Goal: Task Accomplishment & Management: Use online tool/utility

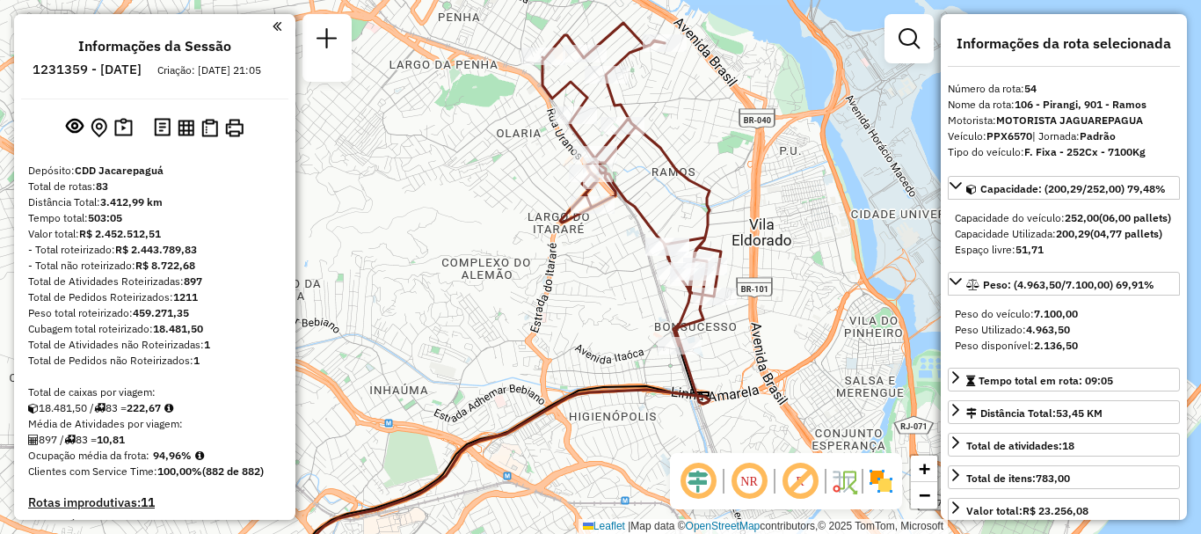
select select "**********"
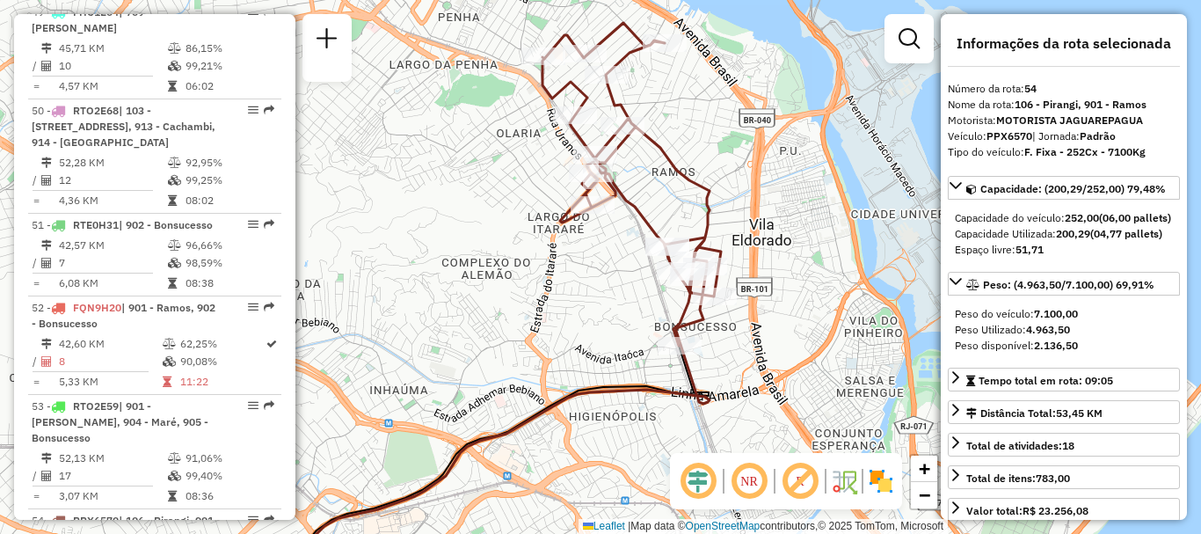
scroll to position [3461, 0]
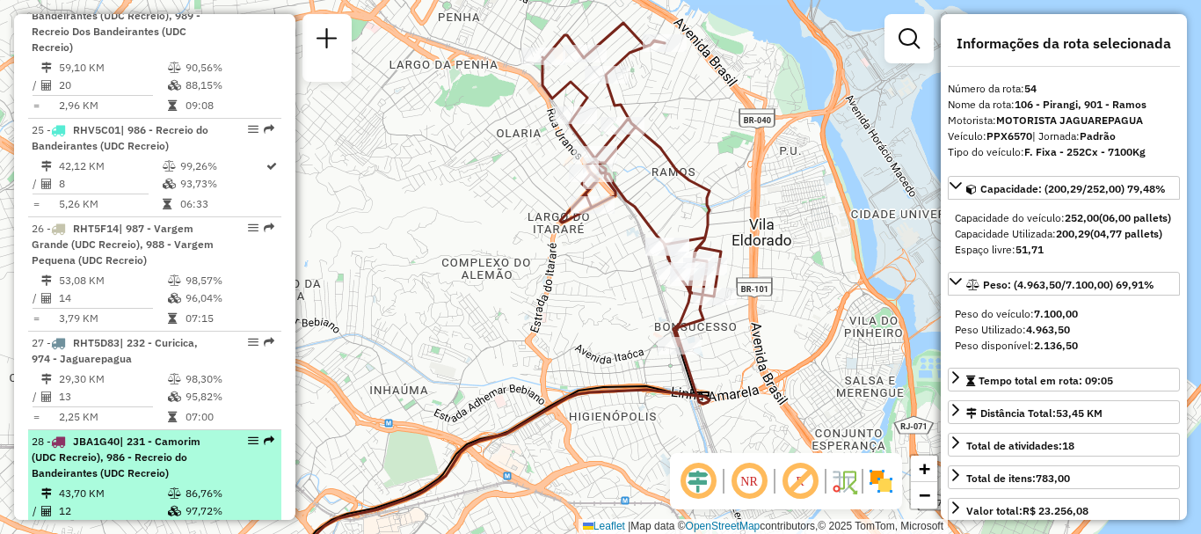
click at [264, 435] on em at bounding box center [269, 440] width 11 height 11
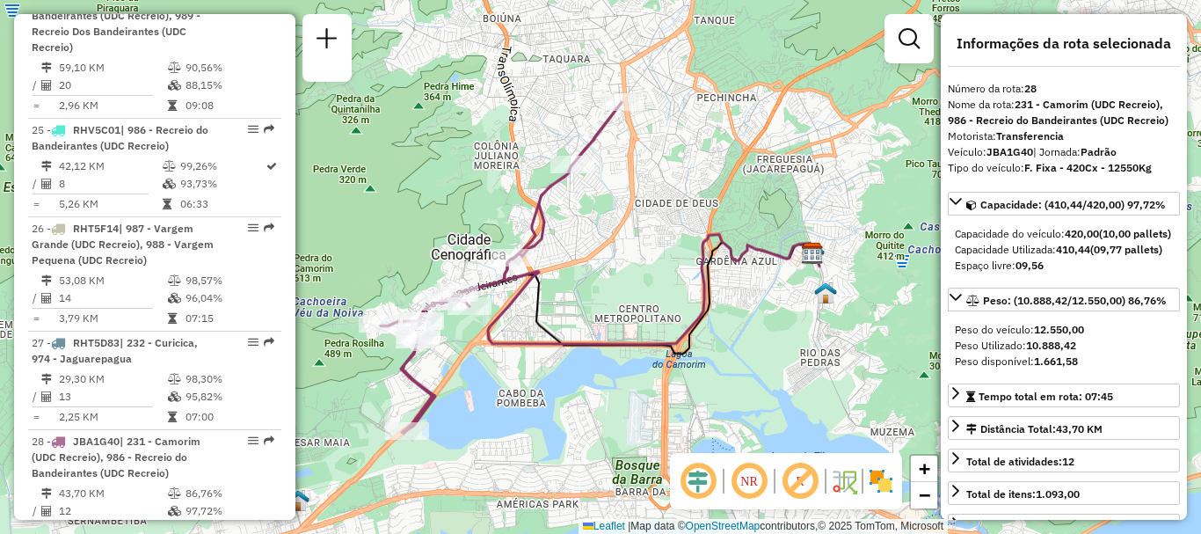
scroll to position [4119, 0]
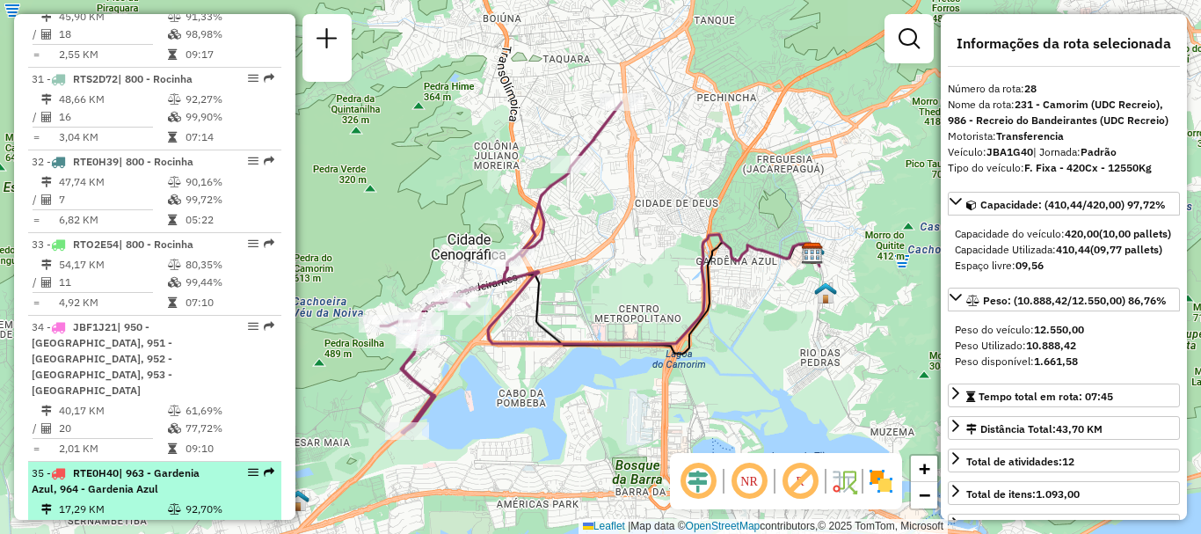
click at [264, 467] on em at bounding box center [269, 472] width 11 height 11
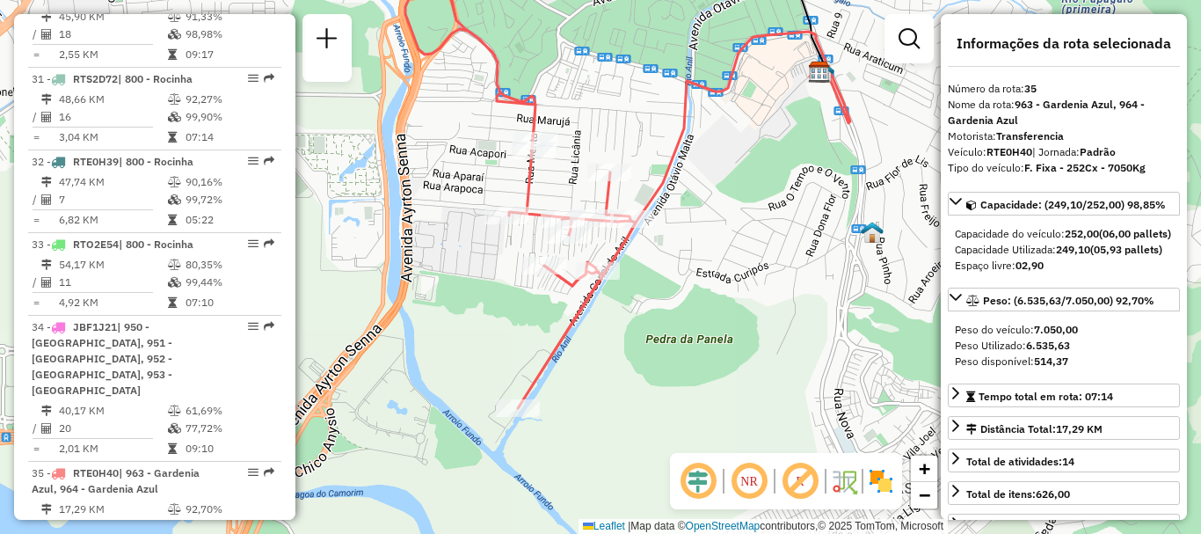
drag, startPoint x: 655, startPoint y: 341, endPoint x: 647, endPoint y: 185, distance: 156.7
click at [647, 185] on div "Janela de atendimento Grade de atendimento Capacidade Transportadoras Veículos …" at bounding box center [600, 267] width 1201 height 534
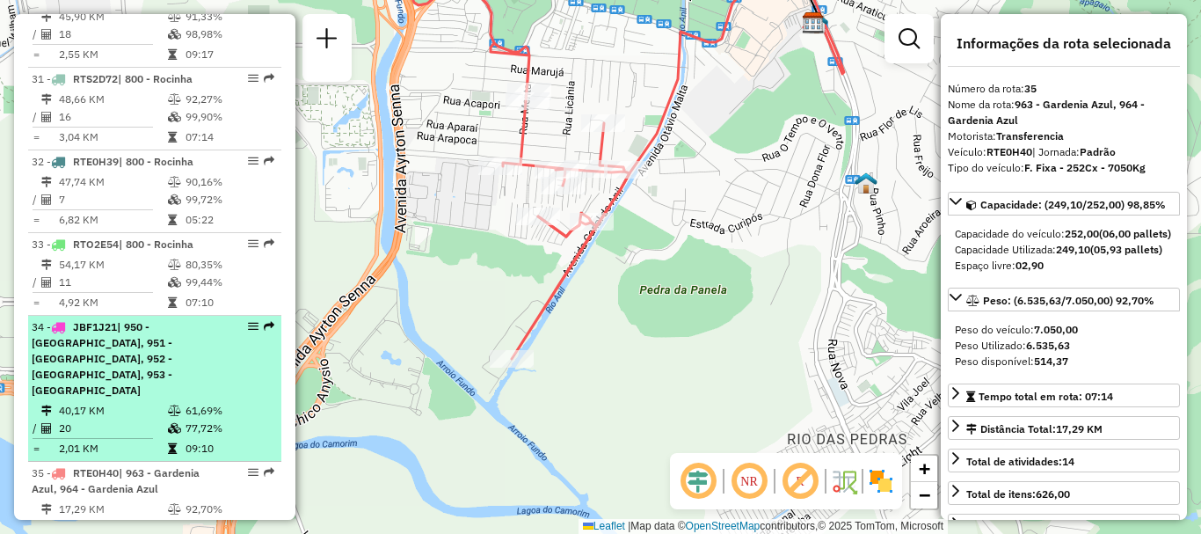
click at [264, 321] on em at bounding box center [269, 326] width 11 height 11
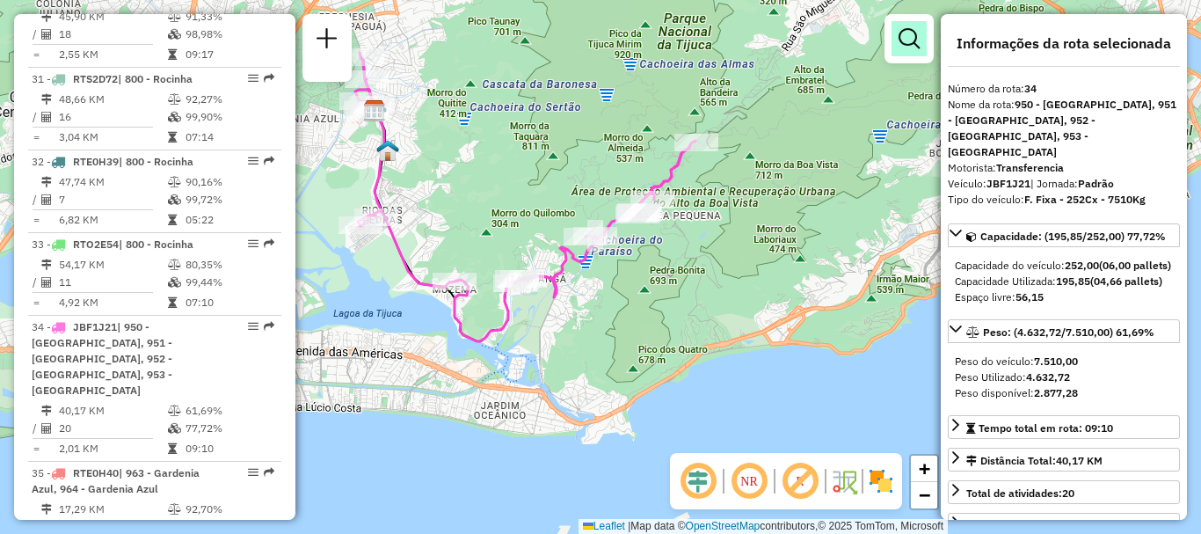
scroll to position [3461, 0]
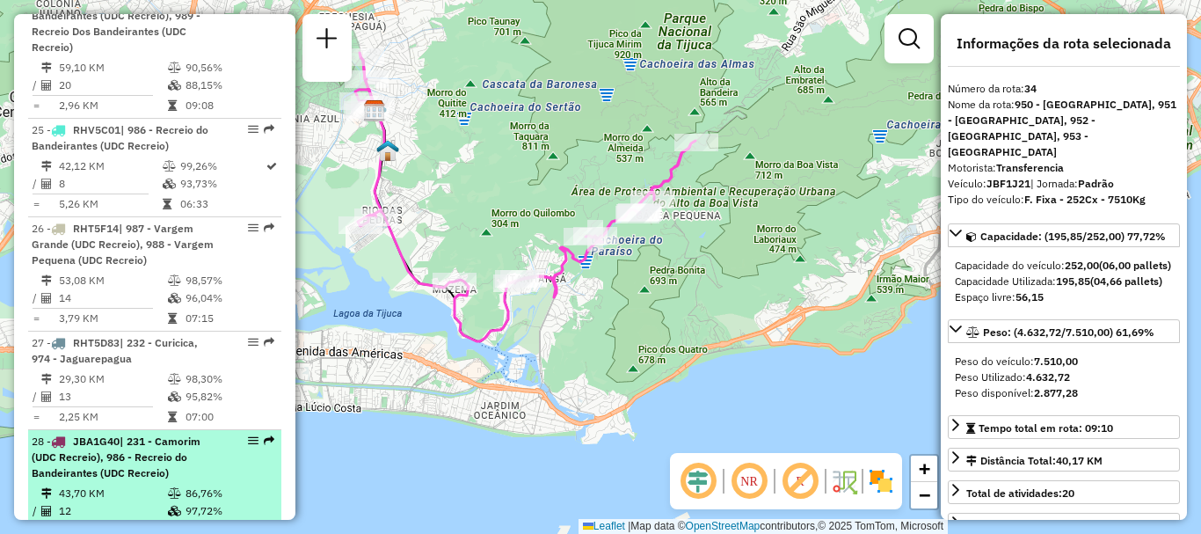
click at [267, 435] on em at bounding box center [269, 440] width 11 height 11
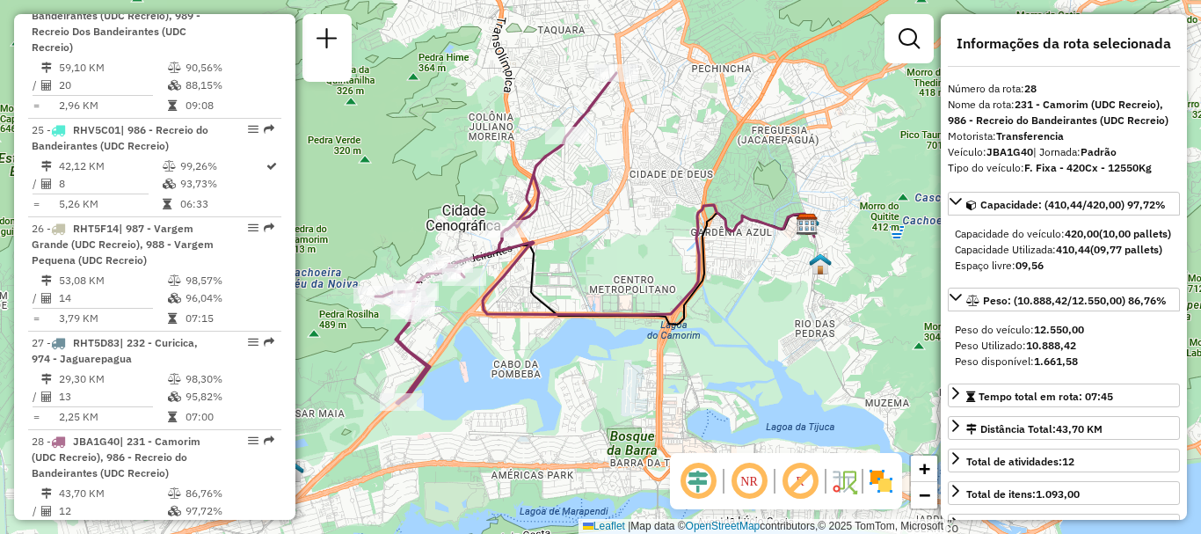
drag, startPoint x: 558, startPoint y: 373, endPoint x: 552, endPoint y: 345, distance: 28.6
click at [552, 345] on div "Janela de atendimento Grade de atendimento Capacidade Transportadoras Veículos …" at bounding box center [600, 267] width 1201 height 534
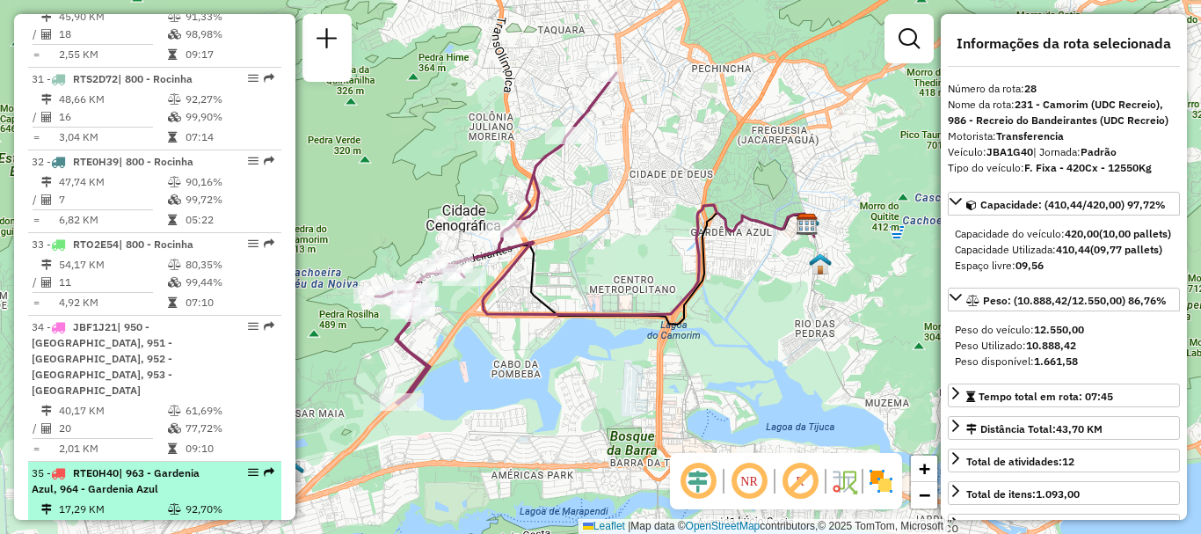
click at [264, 467] on em at bounding box center [269, 472] width 11 height 11
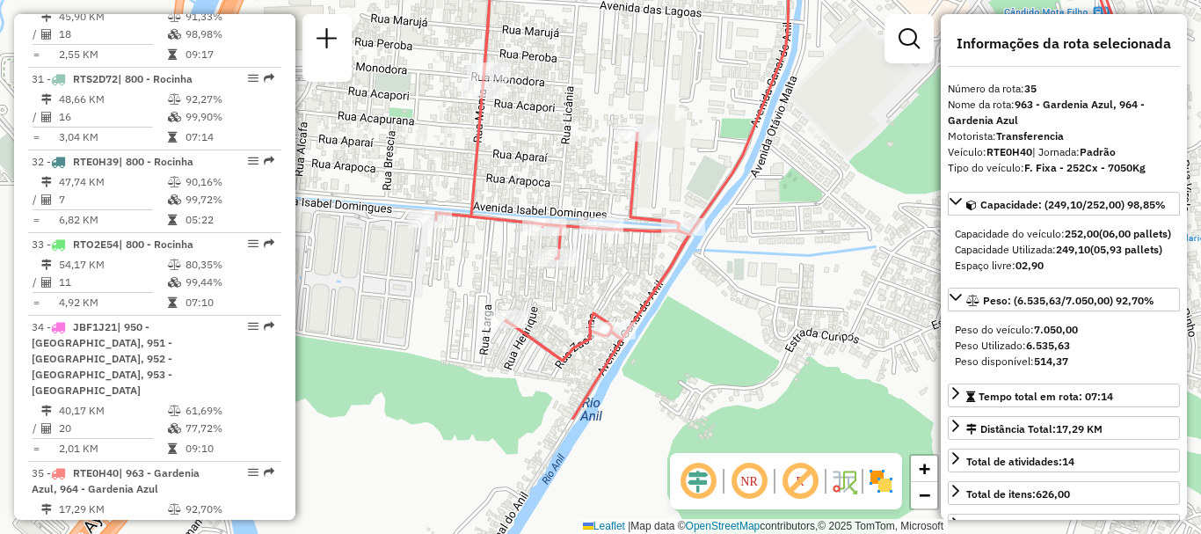
drag, startPoint x: 570, startPoint y: 306, endPoint x: 578, endPoint y: 139, distance: 167.3
click at [578, 139] on div "Janela de atendimento Grade de atendimento Capacidade Transportadoras Veículos …" at bounding box center [600, 267] width 1201 height 534
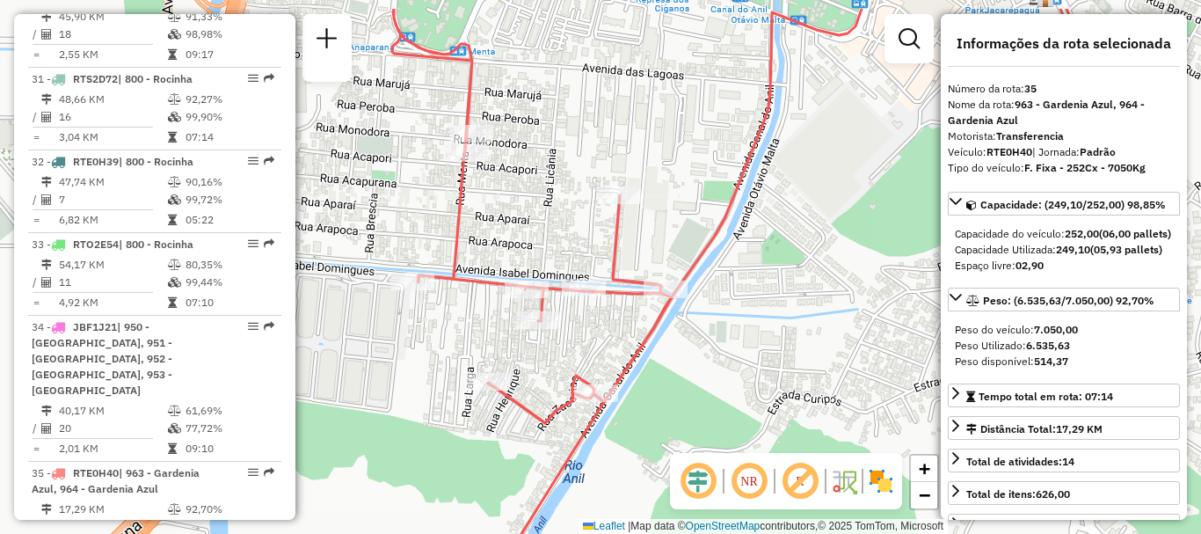
drag, startPoint x: 478, startPoint y: 243, endPoint x: 460, endPoint y: 305, distance: 64.9
click at [460, 305] on div "Janela de atendimento Grade de atendimento Capacidade Transportadoras Veículos …" at bounding box center [600, 267] width 1201 height 534
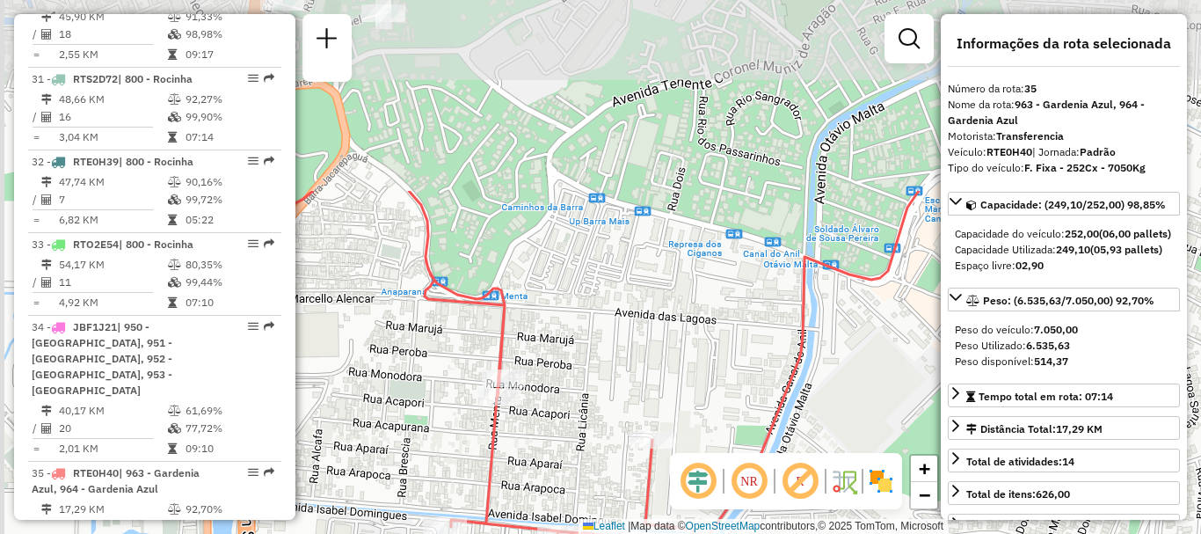
drag, startPoint x: 553, startPoint y: 184, endPoint x: 611, endPoint y: 350, distance: 176.1
click at [605, 384] on div "Janela de atendimento Grade de atendimento Capacidade Transportadoras Veículos …" at bounding box center [600, 267] width 1201 height 534
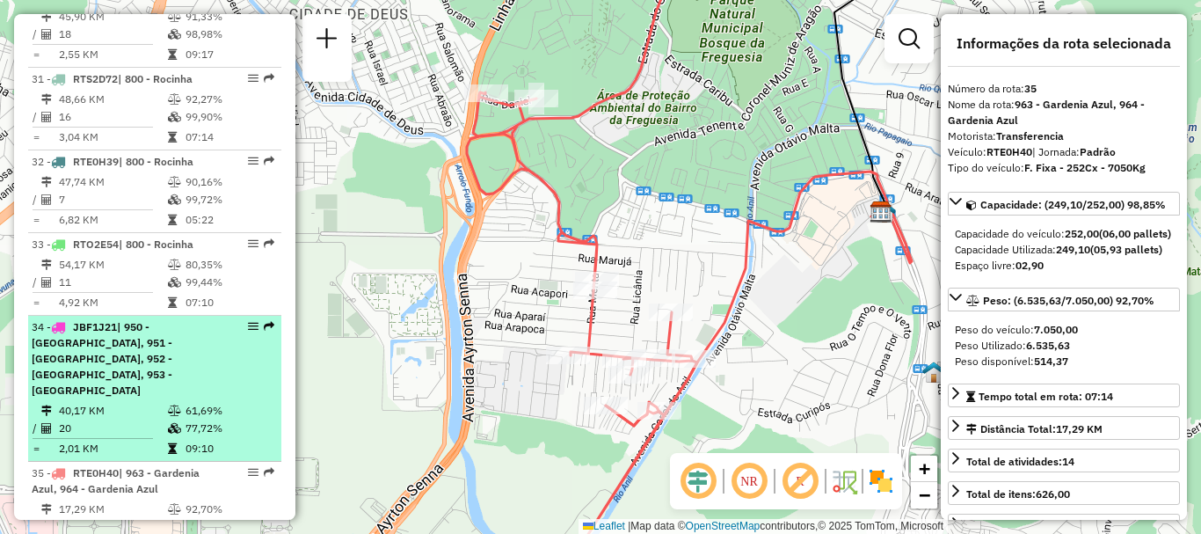
click at [154, 320] on span "| 950 - [GEOGRAPHIC_DATA], 951 - [GEOGRAPHIC_DATA], 952 - [GEOGRAPHIC_DATA], 95…" at bounding box center [102, 358] width 141 height 77
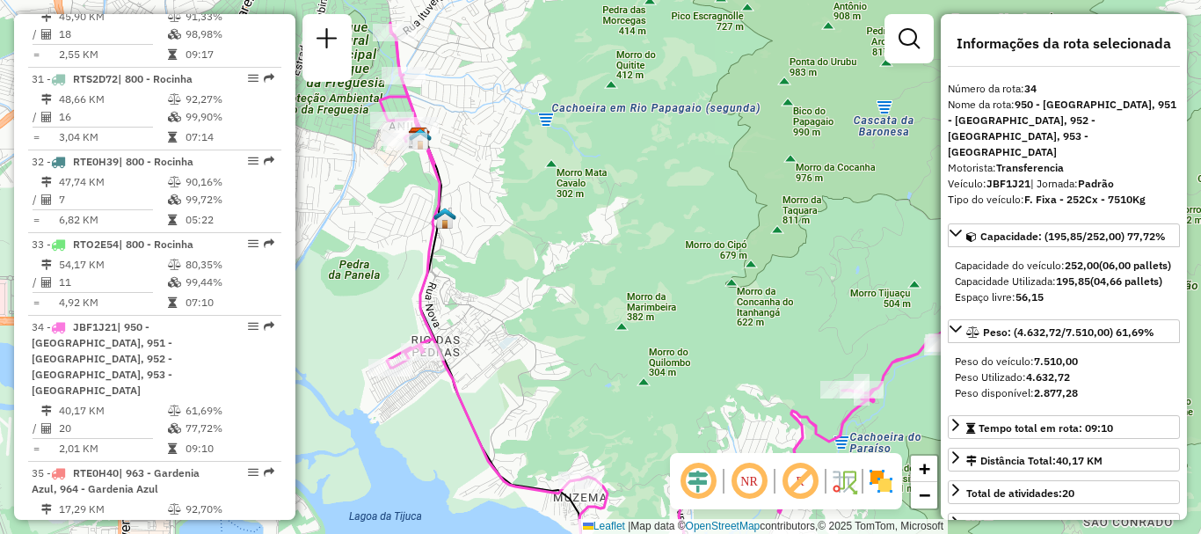
drag, startPoint x: 599, startPoint y: 336, endPoint x: 492, endPoint y: 219, distance: 158.7
click at [494, 223] on div "Janela de atendimento Grade de atendimento Capacidade Transportadoras Veículos …" at bounding box center [600, 267] width 1201 height 534
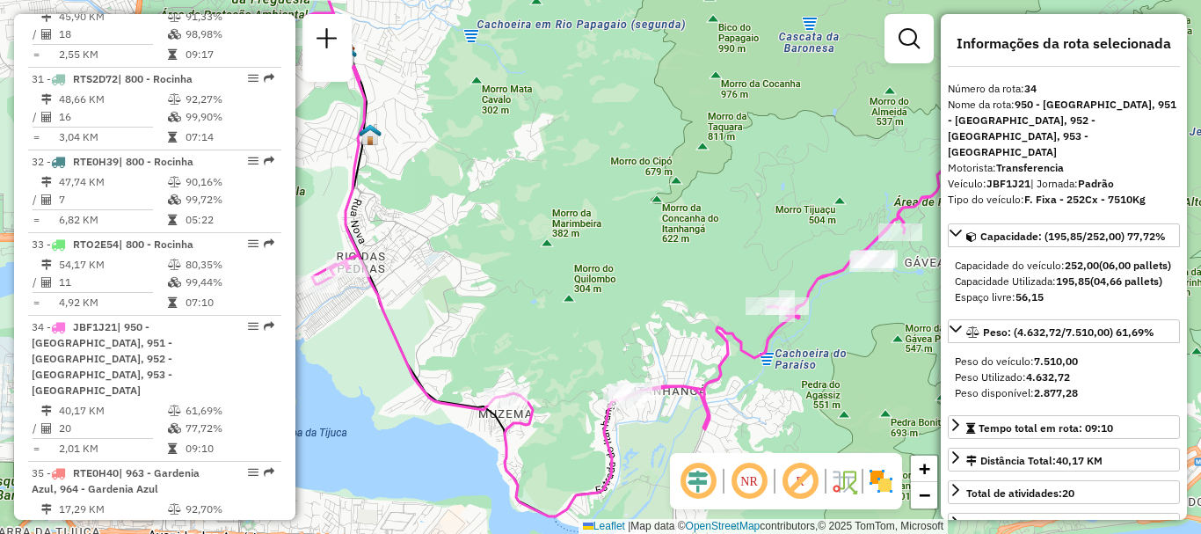
click at [711, 207] on div "Janela de atendimento Grade de atendimento Capacidade Transportadoras Veículos …" at bounding box center [600, 267] width 1201 height 534
